Goal: Task Accomplishment & Management: Manage account settings

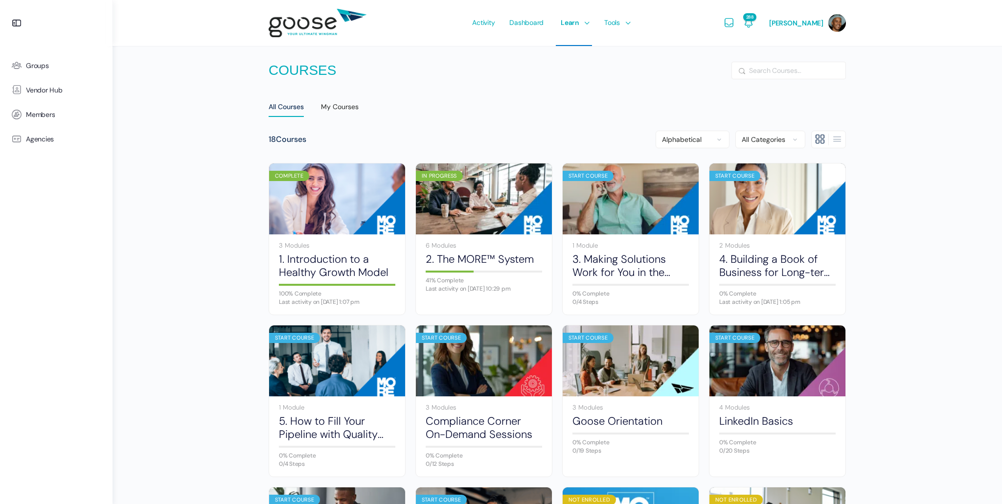
click at [836, 27] on body "Groups Vendor Hub Members Agencies Activity Dashboard Learn Courses Map Your Gr…" at bounding box center [501, 498] width 1002 height 997
click at [794, 103] on link "Account Settings" at bounding box center [795, 104] width 114 height 18
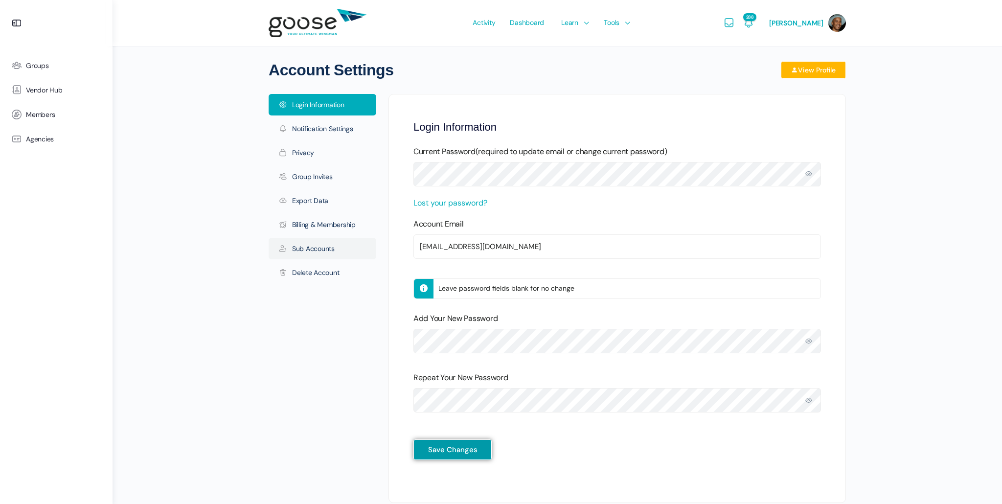
click at [314, 248] on link "Sub Accounts" at bounding box center [323, 249] width 108 height 22
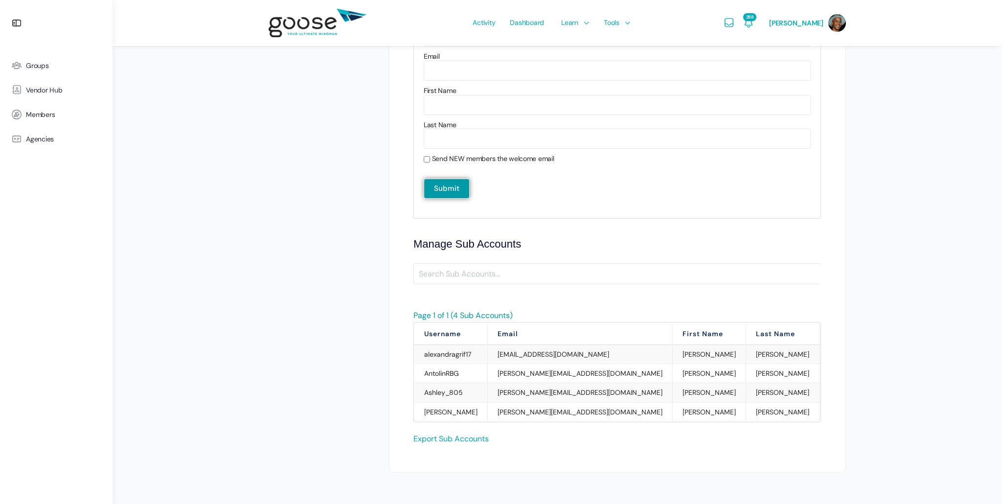
scroll to position [363, 0]
click at [462, 438] on link "Export Sub Accounts" at bounding box center [450, 438] width 75 height 10
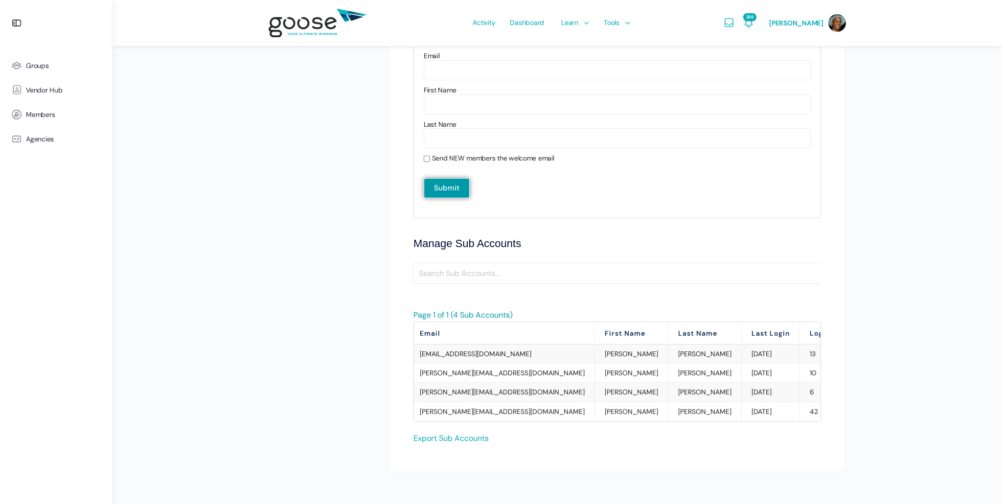
scroll to position [0, 84]
